Goal: Find specific page/section: Find specific page/section

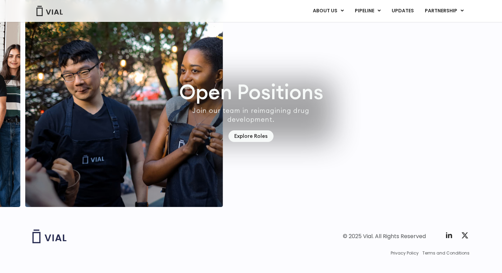
scroll to position [1974, 0]
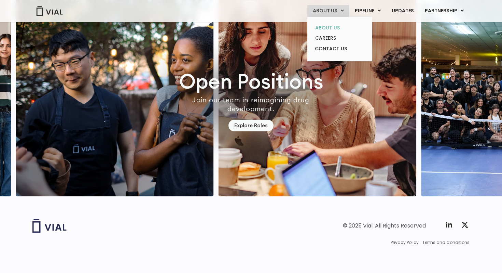
click at [329, 32] on link "ABOUT US" at bounding box center [340, 28] width 60 height 11
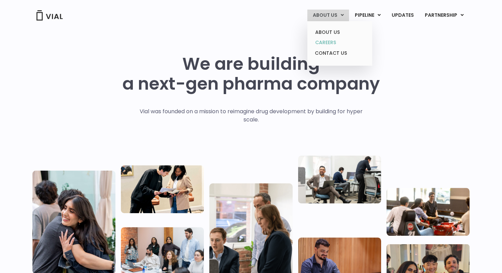
click at [329, 44] on link "CAREERS" at bounding box center [340, 42] width 60 height 11
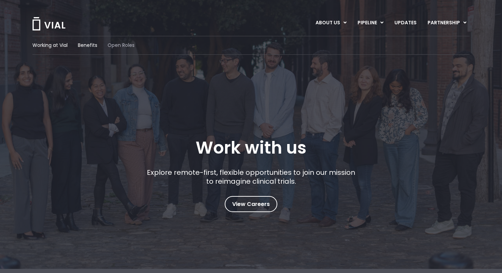
click at [118, 47] on span "Open Roles" at bounding box center [121, 45] width 27 height 7
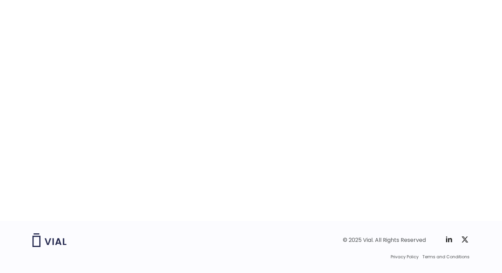
scroll to position [1066, 0]
